Goal: Task Accomplishment & Management: Use online tool/utility

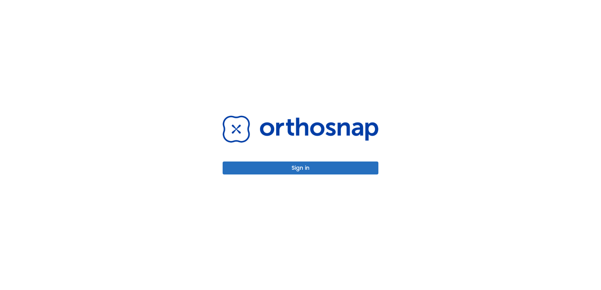
click at [306, 169] on button "Sign in" at bounding box center [301, 168] width 156 height 13
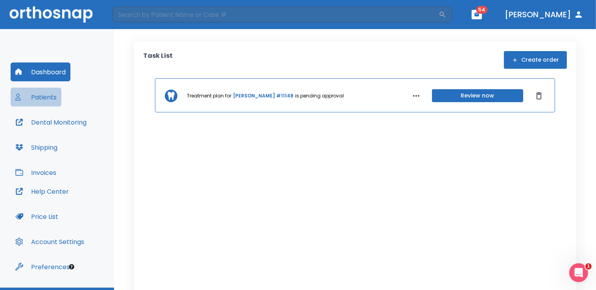
click at [33, 98] on button "Patients" at bounding box center [36, 97] width 51 height 19
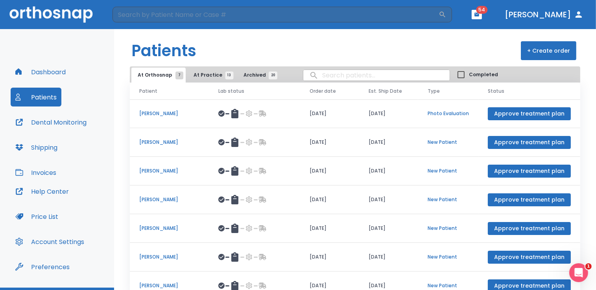
click at [205, 75] on span "At Practice 13" at bounding box center [212, 75] width 36 height 7
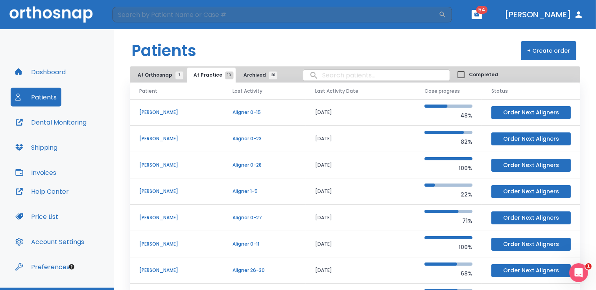
click at [171, 113] on p "Nancy Paskevich" at bounding box center [176, 112] width 74 height 7
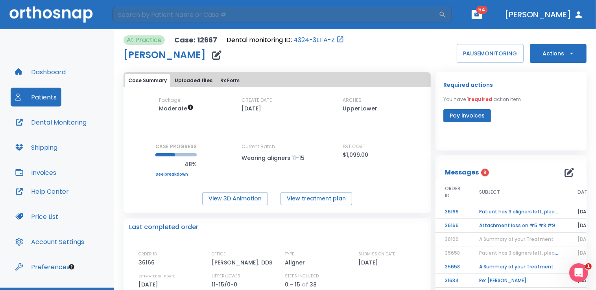
click at [568, 53] on icon "button" at bounding box center [572, 54] width 8 height 8
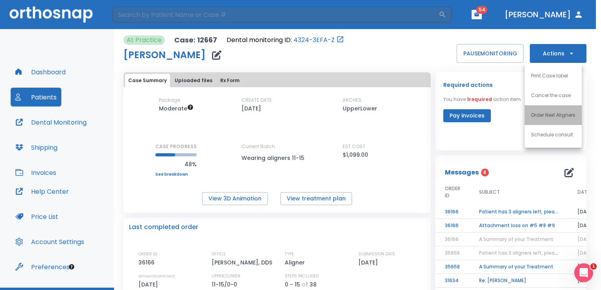
click at [552, 117] on p "Order Next Aligners" at bounding box center [553, 115] width 44 height 7
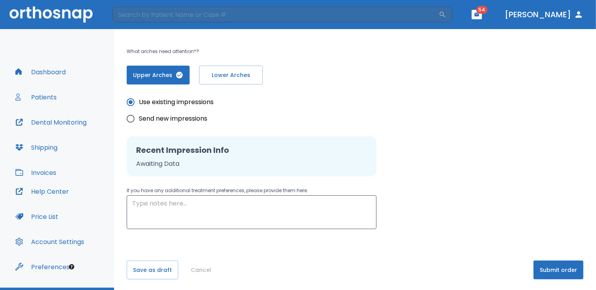
scroll to position [169, 0]
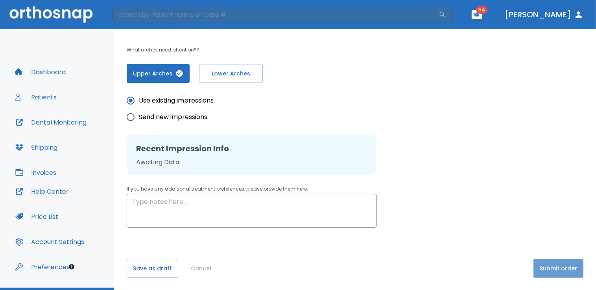
click at [554, 266] on button "Submit order" at bounding box center [558, 268] width 50 height 19
